Goal: Task Accomplishment & Management: Complete application form

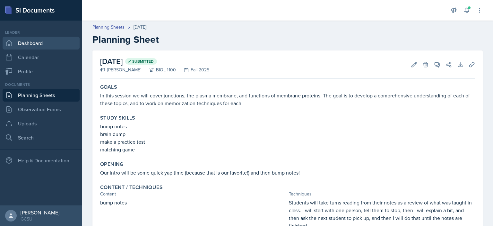
click at [34, 41] on link "Dashboard" at bounding box center [41, 43] width 77 height 13
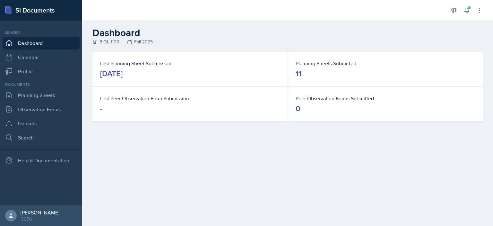
click at [34, 41] on link "Dashboard" at bounding box center [41, 43] width 77 height 13
click at [59, 93] on link "Planning Sheets" at bounding box center [41, 95] width 77 height 13
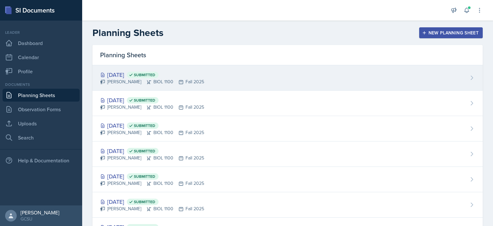
click at [134, 76] on div "[DATE] Submitted" at bounding box center [152, 74] width 104 height 9
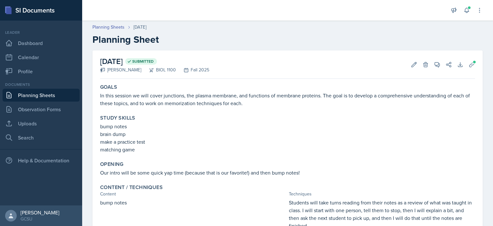
click at [53, 36] on div "Leader Dashboard Calendar Profile" at bounding box center [41, 54] width 77 height 48
click at [53, 42] on link "Dashboard" at bounding box center [41, 43] width 77 height 13
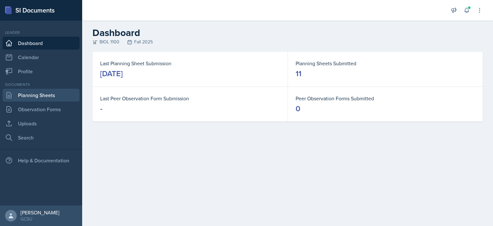
click at [37, 89] on link "Planning Sheets" at bounding box center [41, 95] width 77 height 13
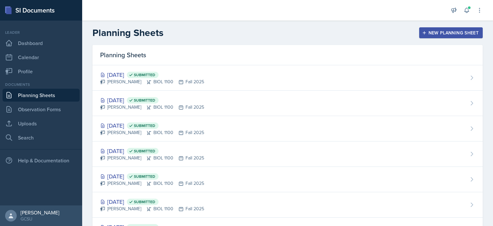
click at [422, 34] on icon "button" at bounding box center [424, 32] width 4 height 4
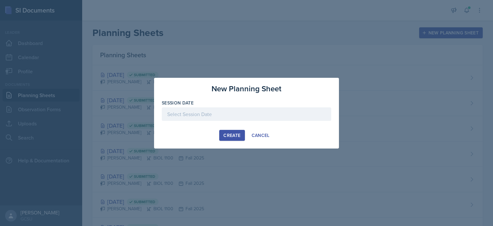
click at [201, 118] on div at bounding box center [246, 113] width 169 height 13
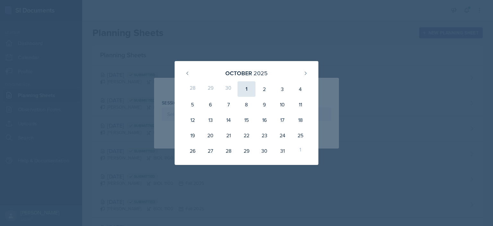
click at [244, 89] on div "1" at bounding box center [247, 88] width 18 height 15
type input "[DATE]"
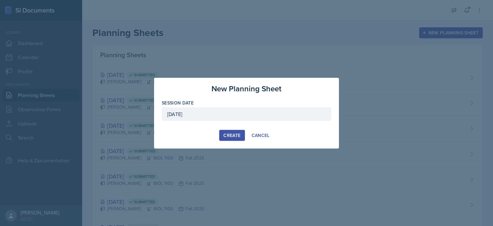
click at [234, 131] on button "Create" at bounding box center [231, 135] width 25 height 11
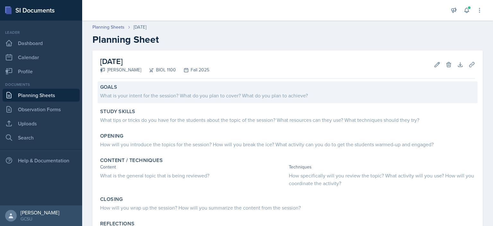
click at [197, 102] on div "Goals What is your intent for the session? What do you plan to cover? What do y…" at bounding box center [288, 92] width 380 height 22
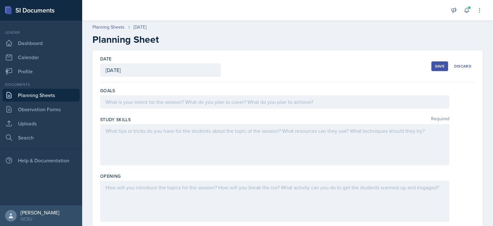
click at [196, 101] on div at bounding box center [274, 101] width 349 height 13
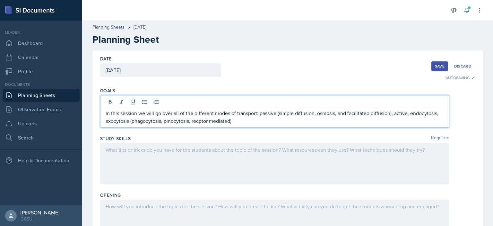
click at [200, 121] on p "In this session we will go over all of the different modes of transport: passiv…" at bounding box center [275, 116] width 338 height 15
click at [241, 123] on p "In this session we will go over all of the different modes of transport: passiv…" at bounding box center [275, 116] width 338 height 15
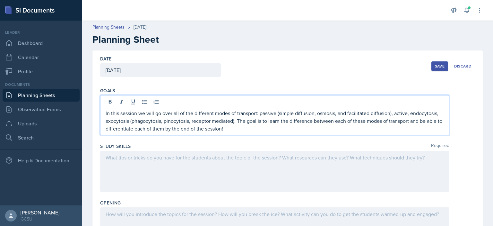
click at [215, 160] on div at bounding box center [274, 171] width 349 height 41
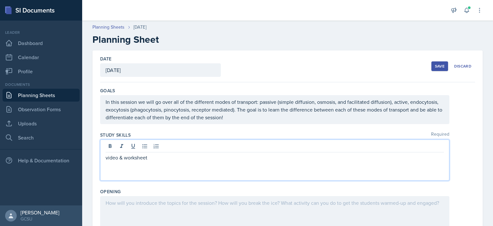
click at [102, 156] on div "video & worksheet" at bounding box center [274, 159] width 349 height 41
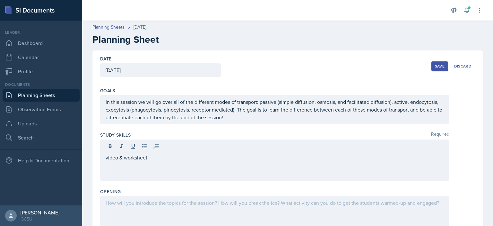
click at [104, 157] on div "video & worksheet" at bounding box center [274, 159] width 349 height 41
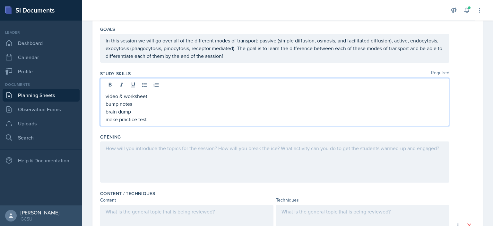
click at [142, 151] on div at bounding box center [274, 161] width 349 height 41
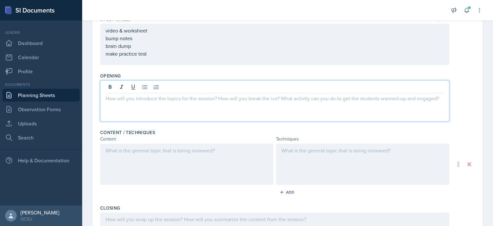
scroll to position [120, 0]
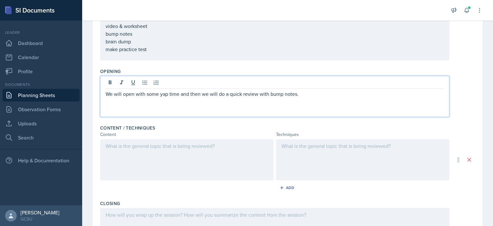
click at [159, 145] on div at bounding box center [186, 159] width 173 height 41
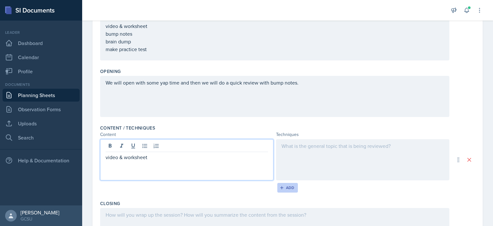
click at [292, 188] on button "Add" at bounding box center [287, 188] width 21 height 10
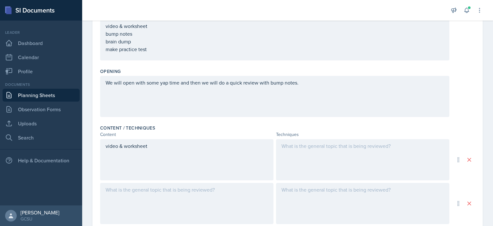
click at [180, 190] on div at bounding box center [186, 203] width 173 height 41
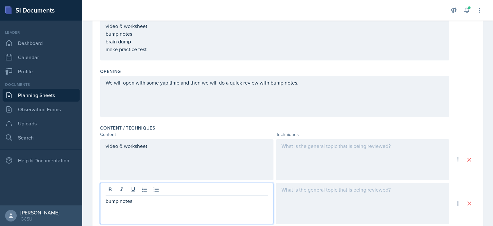
scroll to position [195, 0]
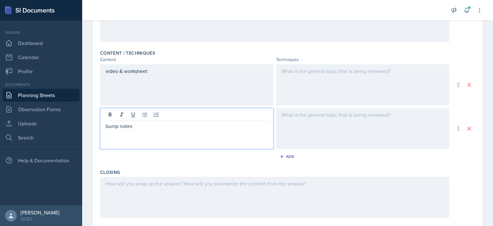
click at [298, 158] on div "Add" at bounding box center [287, 158] width 375 height 12
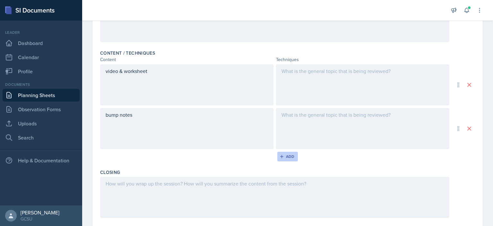
click at [280, 156] on icon "button" at bounding box center [282, 156] width 4 height 4
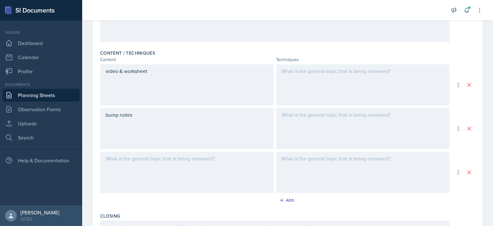
click at [186, 154] on div at bounding box center [186, 172] width 173 height 41
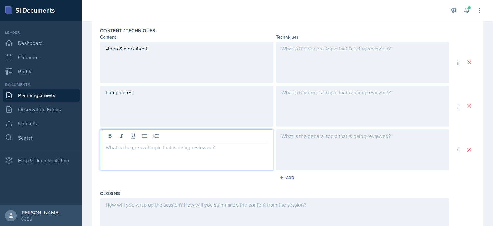
scroll to position [239, 0]
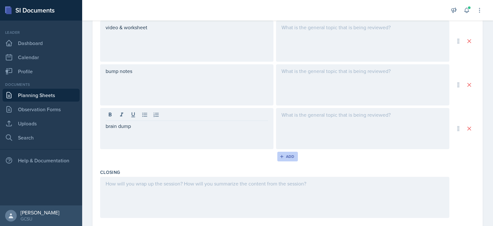
click at [293, 155] on button "Add" at bounding box center [287, 157] width 21 height 10
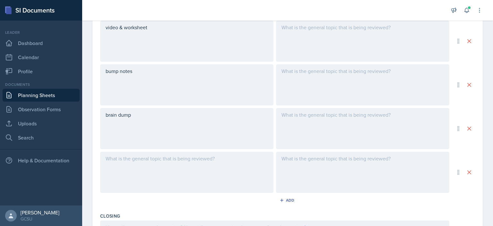
click at [186, 157] on div at bounding box center [186, 172] width 173 height 41
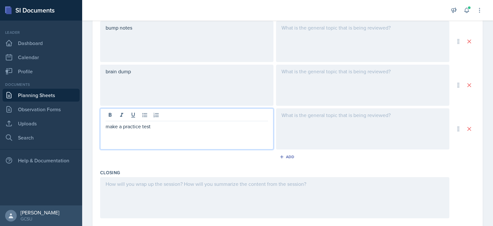
scroll to position [283, 0]
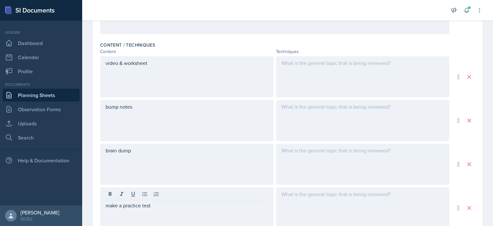
click at [304, 70] on div at bounding box center [362, 76] width 173 height 41
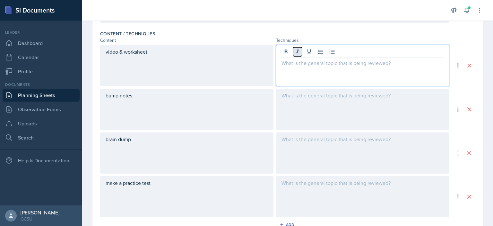
click at [299, 55] on button at bounding box center [297, 51] width 9 height 9
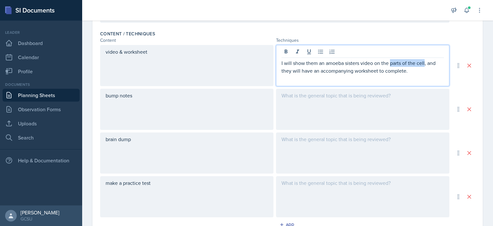
drag, startPoint x: 422, startPoint y: 64, endPoint x: 388, endPoint y: 65, distance: 34.7
click at [388, 65] on p "I will show them an amoeba sisters video on the parts of the cell, and they wil…" at bounding box center [363, 66] width 162 height 15
click at [414, 76] on p at bounding box center [363, 78] width 162 height 8
click at [295, 108] on div at bounding box center [362, 109] width 173 height 41
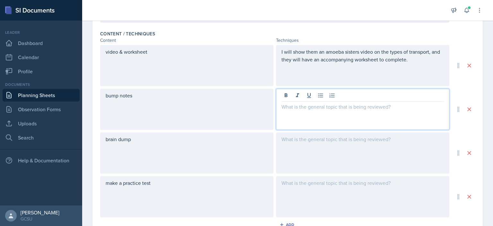
scroll to position [225, 0]
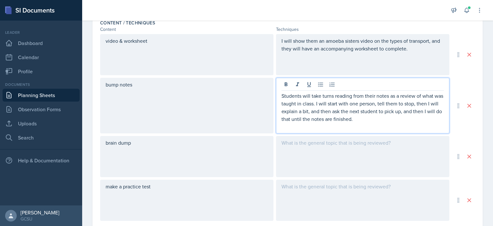
click at [317, 159] on div at bounding box center [362, 156] width 173 height 41
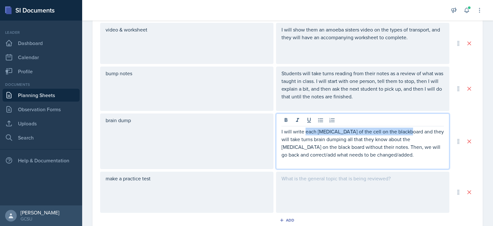
drag, startPoint x: 404, startPoint y: 132, endPoint x: 302, endPoint y: 134, distance: 102.1
click at [302, 134] on p "I will write each [MEDICAL_DATA] of the cell on the blackboard and they will ta…" at bounding box center [363, 142] width 162 height 31
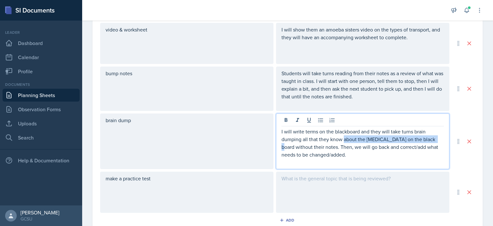
drag, startPoint x: 430, startPoint y: 137, endPoint x: 341, endPoint y: 140, distance: 89.6
click at [341, 140] on p "I will write terms on the blackboard and they will take turns brain dumping all…" at bounding box center [363, 142] width 162 height 31
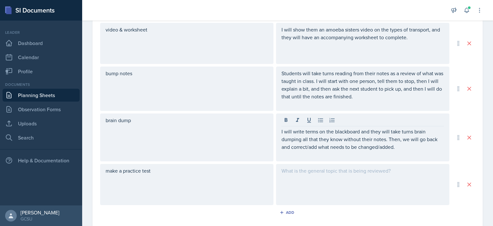
click at [347, 185] on div at bounding box center [362, 184] width 173 height 41
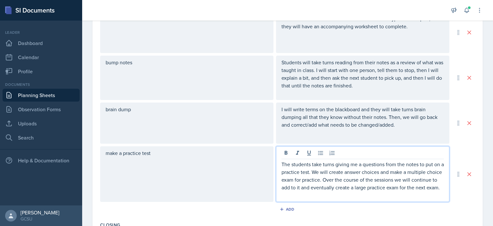
click at [451, 198] on div "make a practice test The students take turns giving me a questions from the not…" at bounding box center [287, 174] width 375 height 56
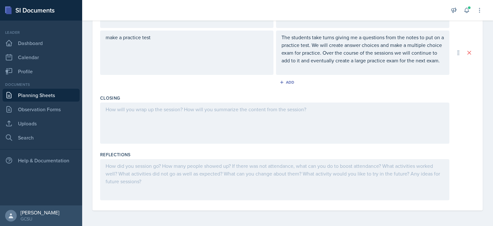
click at [266, 123] on div at bounding box center [274, 122] width 349 height 41
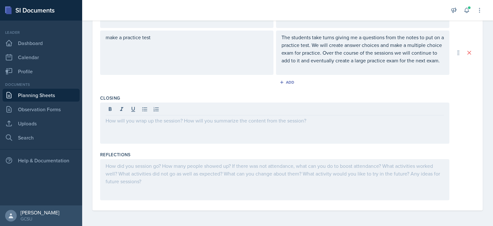
click at [146, 126] on div at bounding box center [274, 122] width 349 height 41
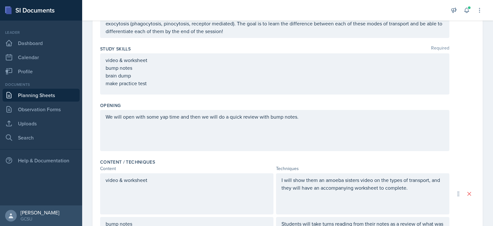
scroll to position [0, 0]
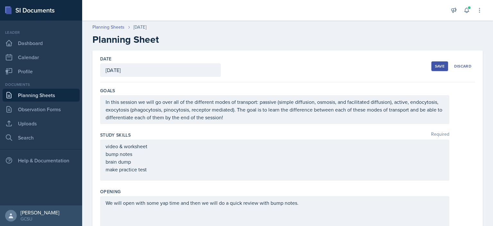
click at [437, 65] on div "Save" at bounding box center [440, 66] width 10 height 5
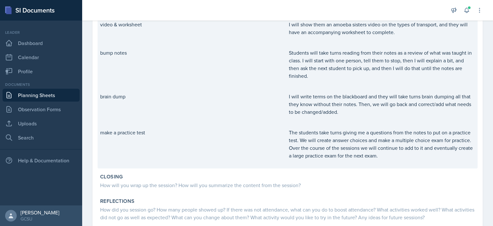
scroll to position [226, 0]
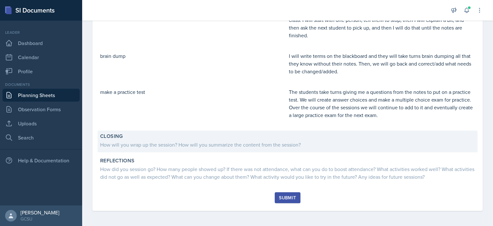
click at [205, 138] on div "Closing" at bounding box center [287, 136] width 375 height 6
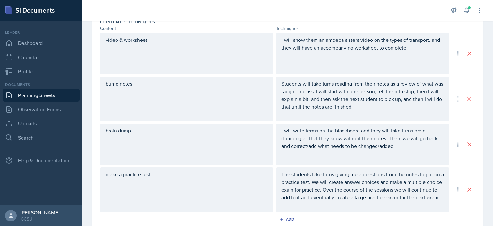
scroll to position [370, 0]
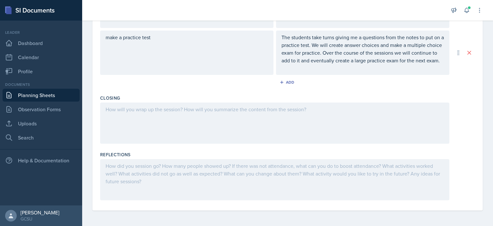
click at [174, 112] on div at bounding box center [274, 122] width 349 height 41
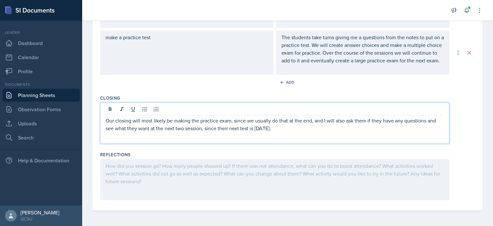
click at [278, 128] on p "Our closing will most likely be making the practice exam, since we usually do t…" at bounding box center [275, 124] width 338 height 15
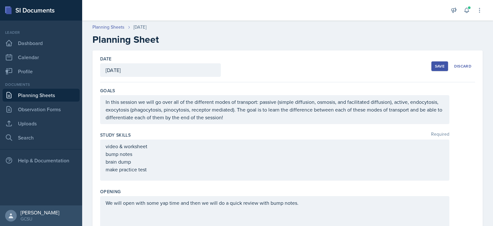
click at [435, 65] on div "Save" at bounding box center [440, 66] width 10 height 5
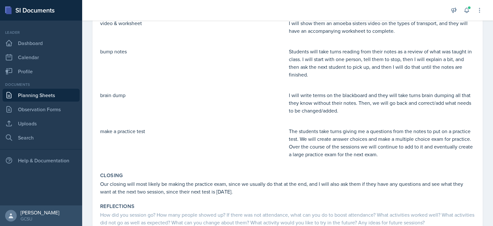
scroll to position [232, 0]
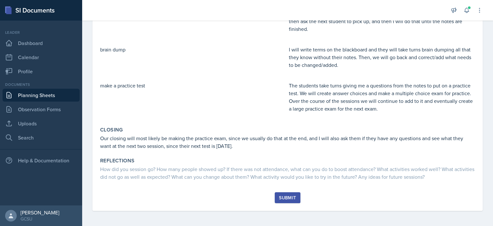
click at [290, 195] on div "Submit" at bounding box center [287, 197] width 17 height 5
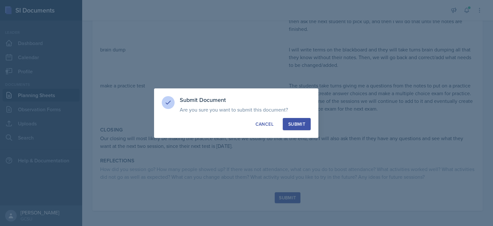
click at [295, 121] on div "Submit" at bounding box center [296, 124] width 17 height 6
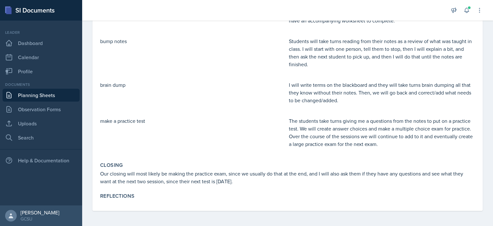
scroll to position [0, 0]
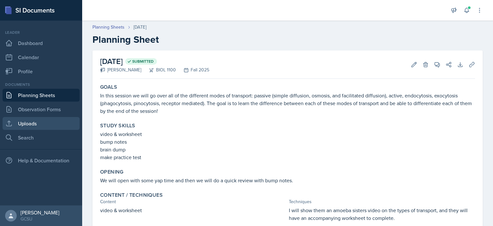
click at [52, 118] on link "Uploads" at bounding box center [41, 123] width 77 height 13
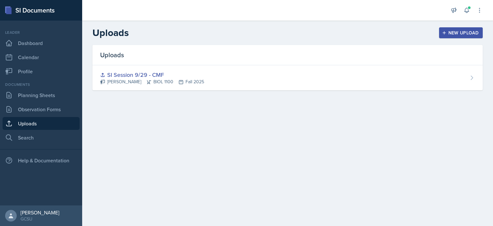
click at [458, 29] on button "New Upload" at bounding box center [461, 32] width 44 height 11
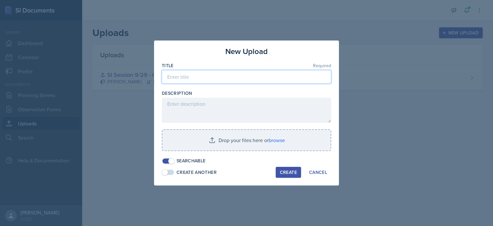
click at [230, 75] on input at bounding box center [246, 76] width 169 height 13
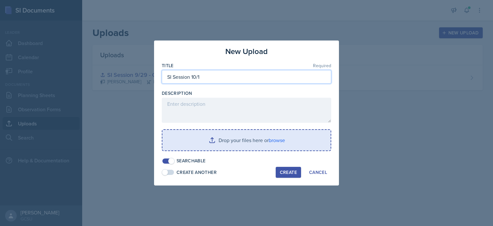
type input "SI Session 10/1"
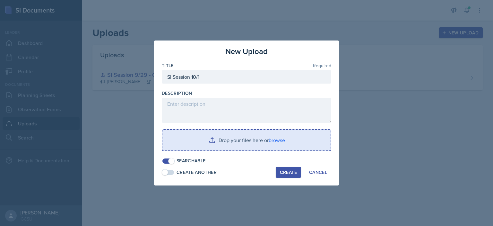
click at [263, 144] on input "file" at bounding box center [246, 140] width 168 height 21
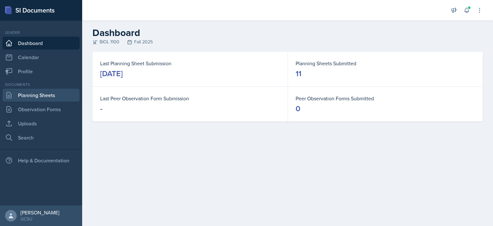
click at [50, 101] on link "Planning Sheets" at bounding box center [41, 95] width 77 height 13
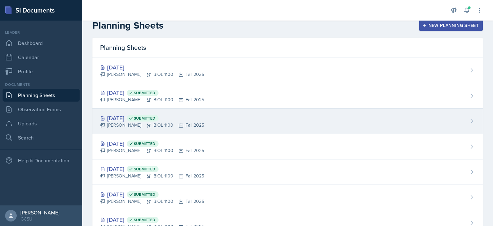
scroll to position [8, 0]
click at [133, 124] on div "Caroline Faison BIOL 1100 Fall 2025" at bounding box center [152, 124] width 104 height 7
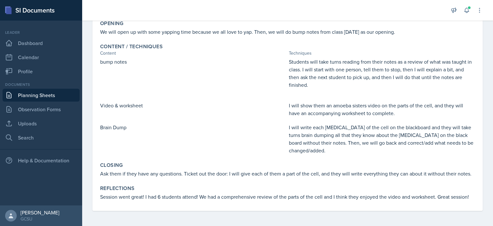
scroll to position [133, 0]
click at [343, 111] on p "I will show them an amoeba sisters video on the parts of the cell, and they wil…" at bounding box center [382, 109] width 186 height 15
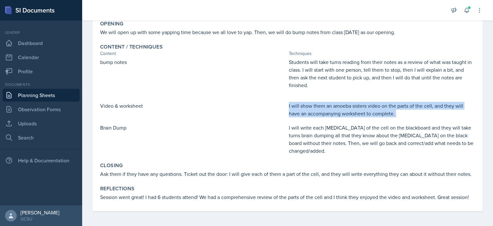
click at [343, 111] on p "I will show them an amoeba sisters video on the parts of the cell, and they wil…" at bounding box center [382, 109] width 186 height 15
copy div "I will show them an amoeba sisters video on the parts of the cell, and they wil…"
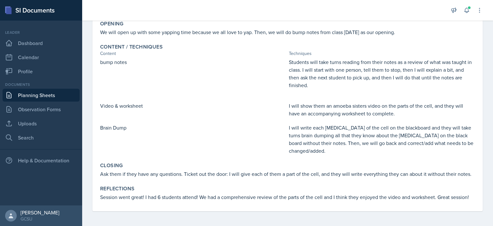
click at [320, 76] on p "Students will take turns reading from their notes as a review of what was taugh…" at bounding box center [382, 73] width 186 height 31
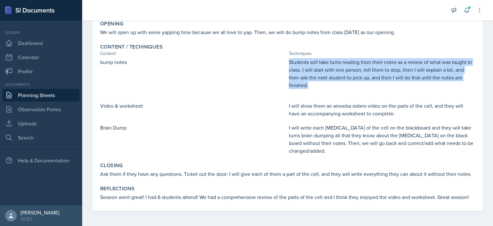
click at [320, 76] on p "Students will take turns reading from their notes as a review of what was taugh…" at bounding box center [382, 73] width 186 height 31
copy p "Students will take turns reading from their notes as a review of what was taugh…"
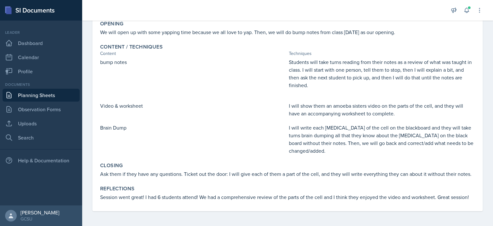
click at [325, 142] on p "I will write each [MEDICAL_DATA] of the cell on the blackboard and they will ta…" at bounding box center [382, 139] width 186 height 31
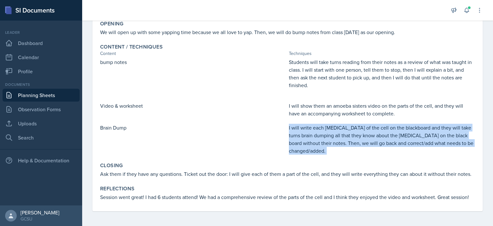
click at [325, 142] on p "I will write each [MEDICAL_DATA] of the cell on the blackboard and they will ta…" at bounding box center [382, 139] width 186 height 31
copy div "I will write each [MEDICAL_DATA] of the cell on the blackboard and they will ta…"
click at [41, 95] on link "Planning Sheets" at bounding box center [41, 95] width 77 height 13
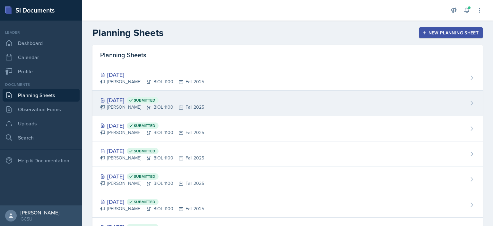
click at [128, 96] on div "[DATE] Submitted" at bounding box center [152, 100] width 104 height 9
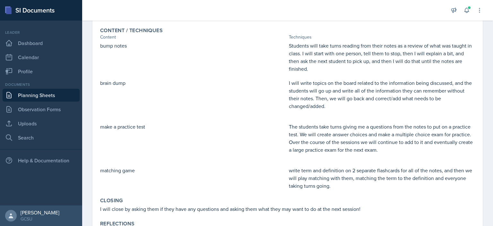
scroll to position [160, 0]
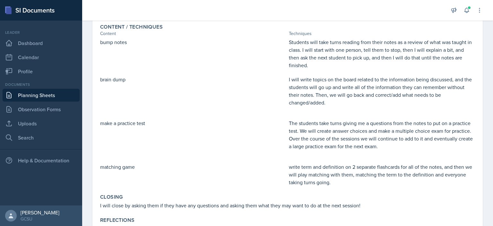
click at [312, 139] on p "The students take turns giving me a questions from the notes to put on a practi…" at bounding box center [382, 134] width 186 height 31
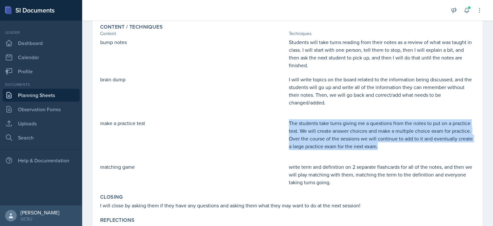
click at [312, 139] on p "The students take turns giving me a questions from the notes to put on a practi…" at bounding box center [382, 134] width 186 height 31
copy p "The students take turns giving me a questions from the notes to put on a practi…"
